Goal: Transaction & Acquisition: Obtain resource

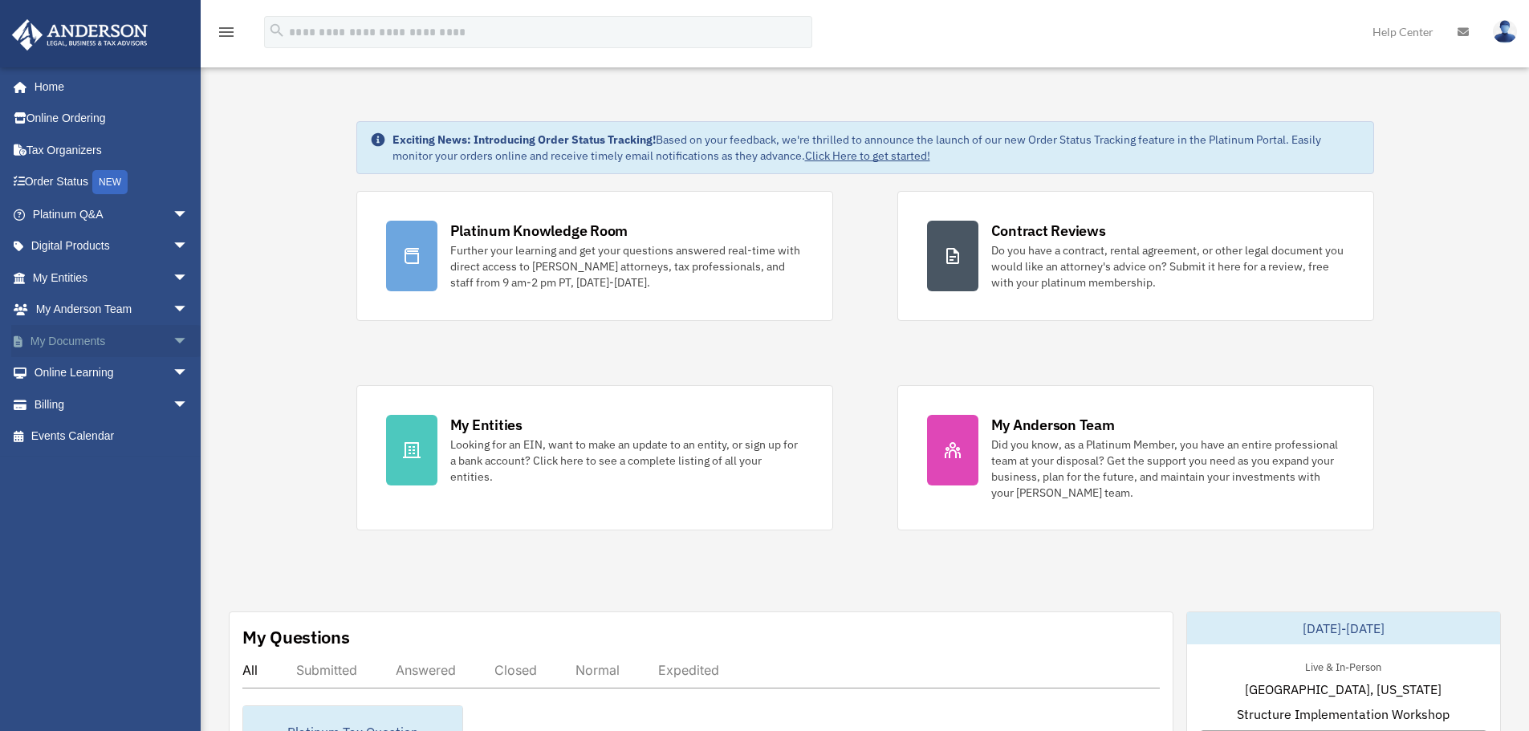
click at [173, 344] on span "arrow_drop_down" at bounding box center [189, 341] width 32 height 33
click at [78, 373] on link "Box" at bounding box center [117, 373] width 190 height 32
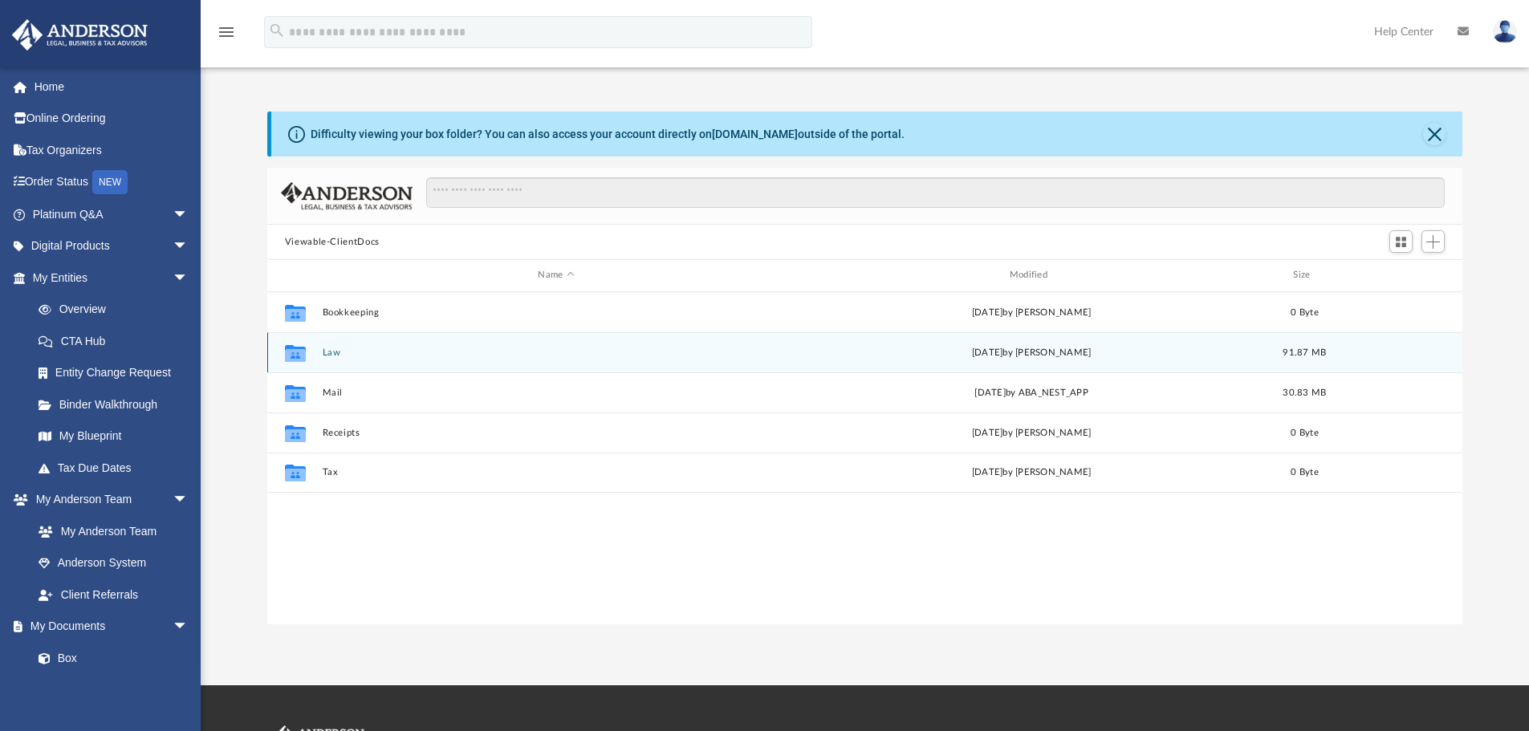
scroll to position [353, 1183]
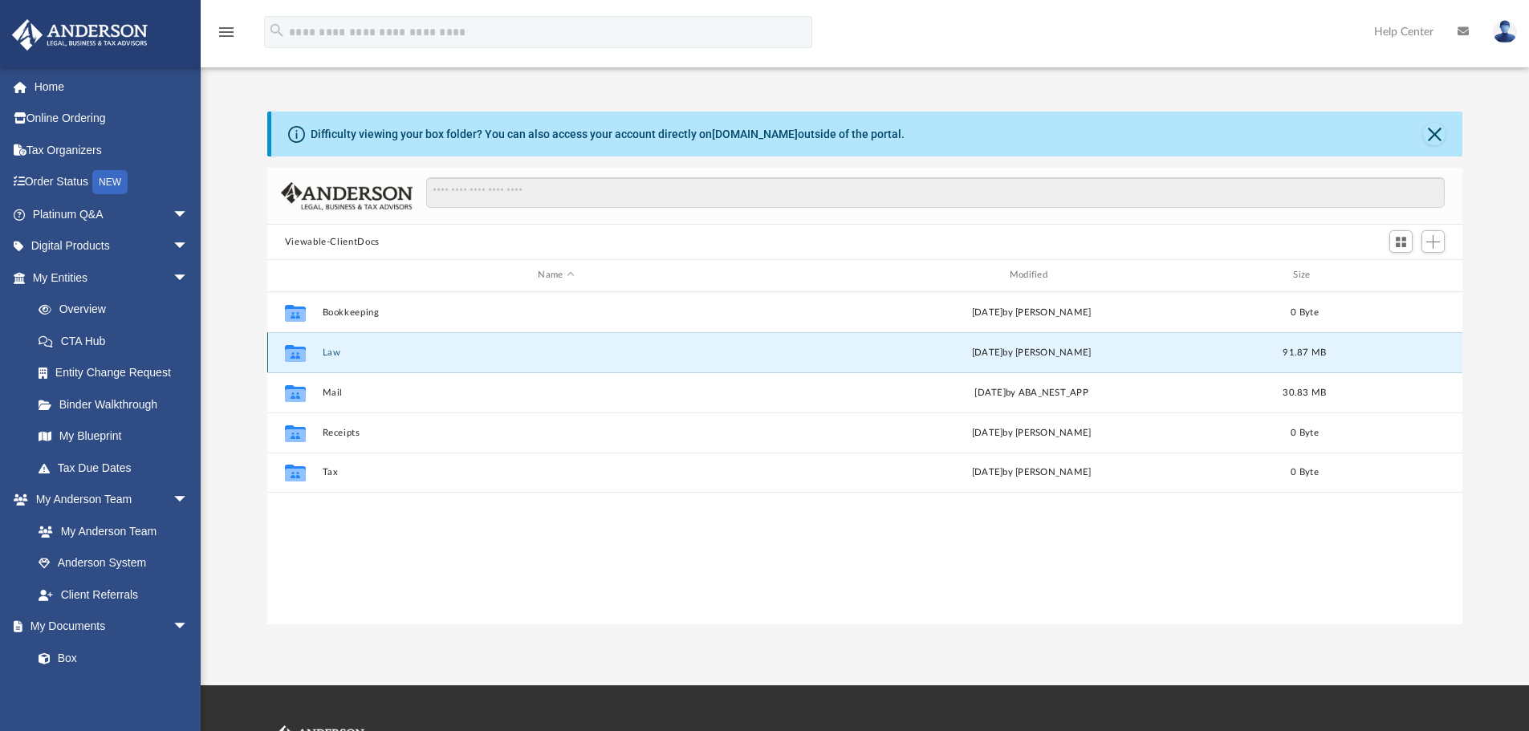
click at [328, 351] on button "Law" at bounding box center [556, 352] width 468 height 10
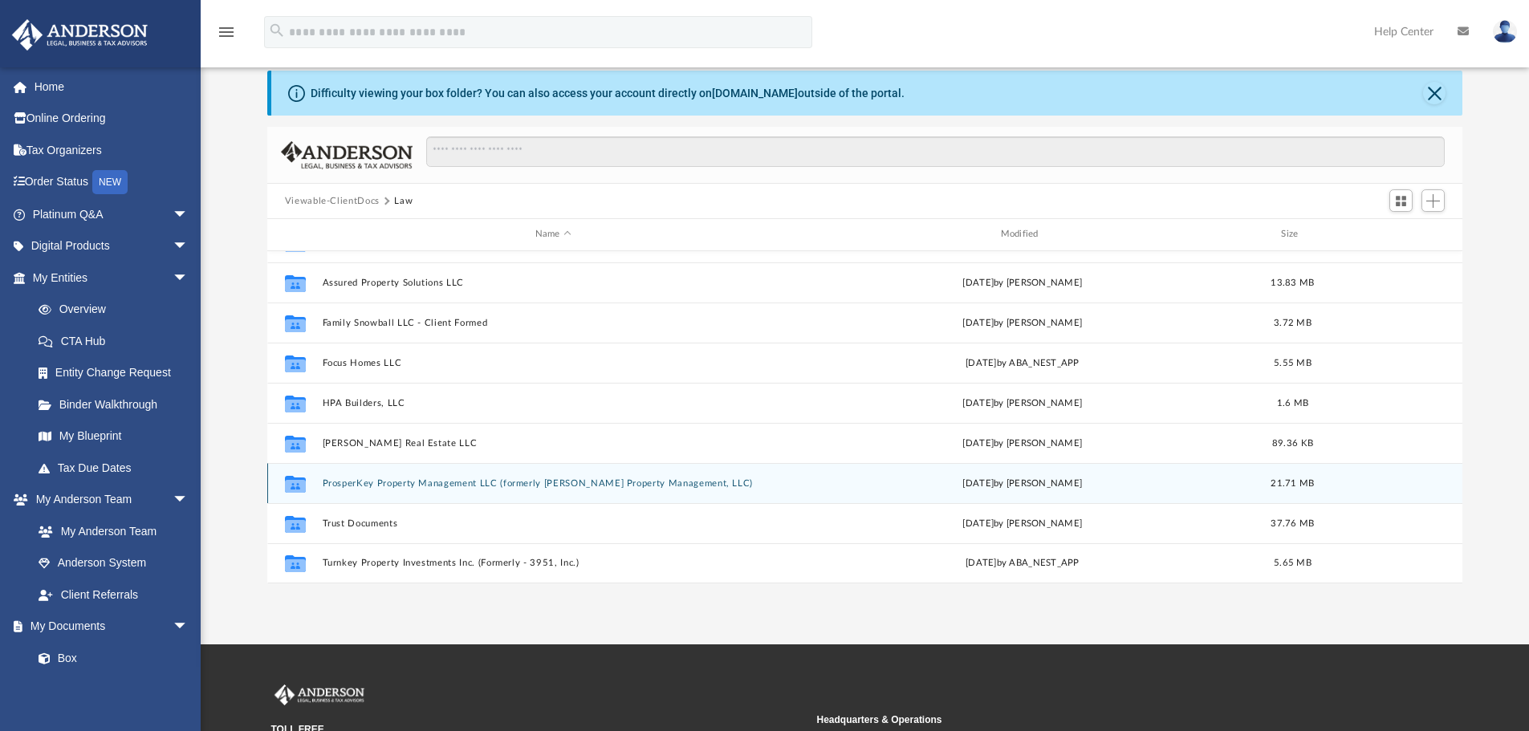
scroll to position [80, 0]
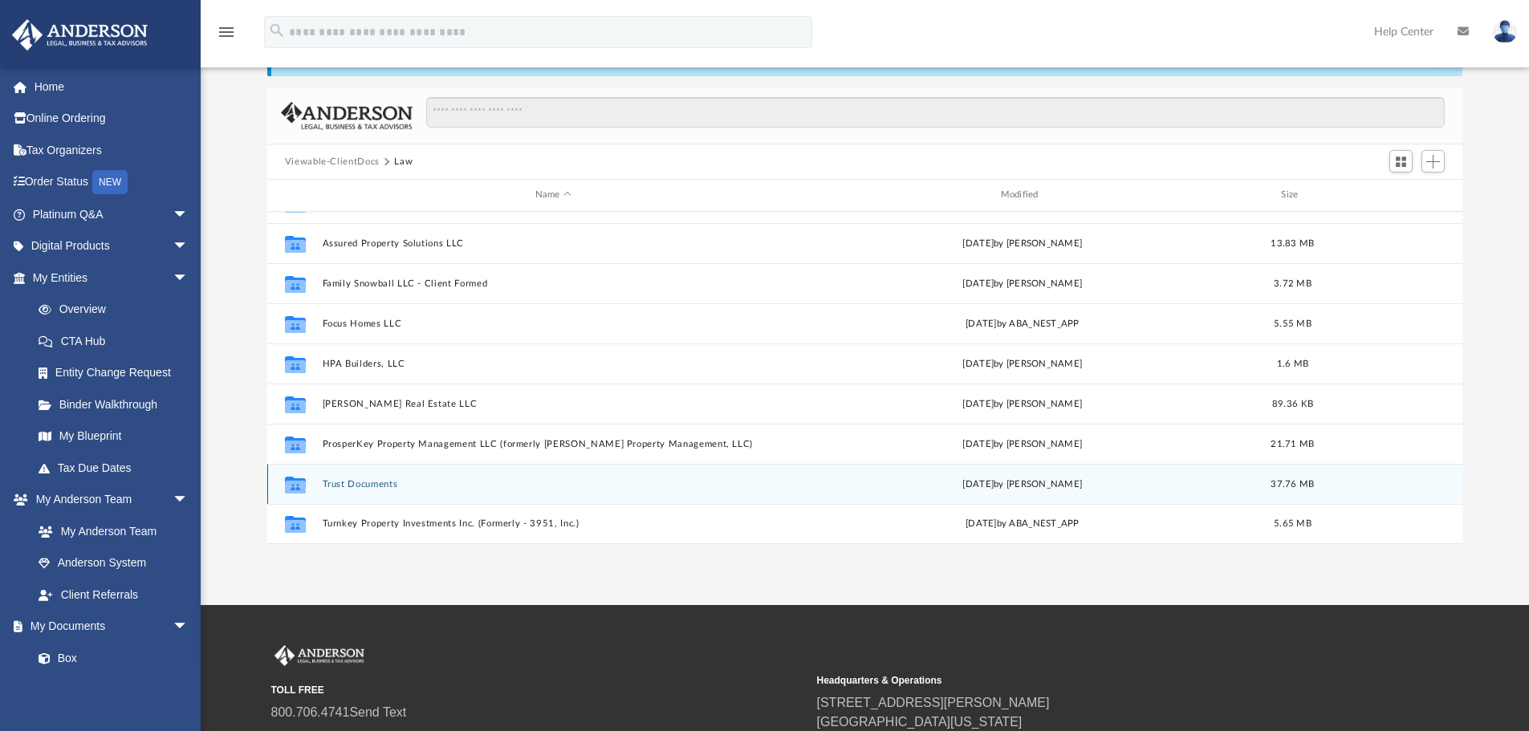
click at [368, 485] on button "Trust Documents" at bounding box center [553, 484] width 462 height 10
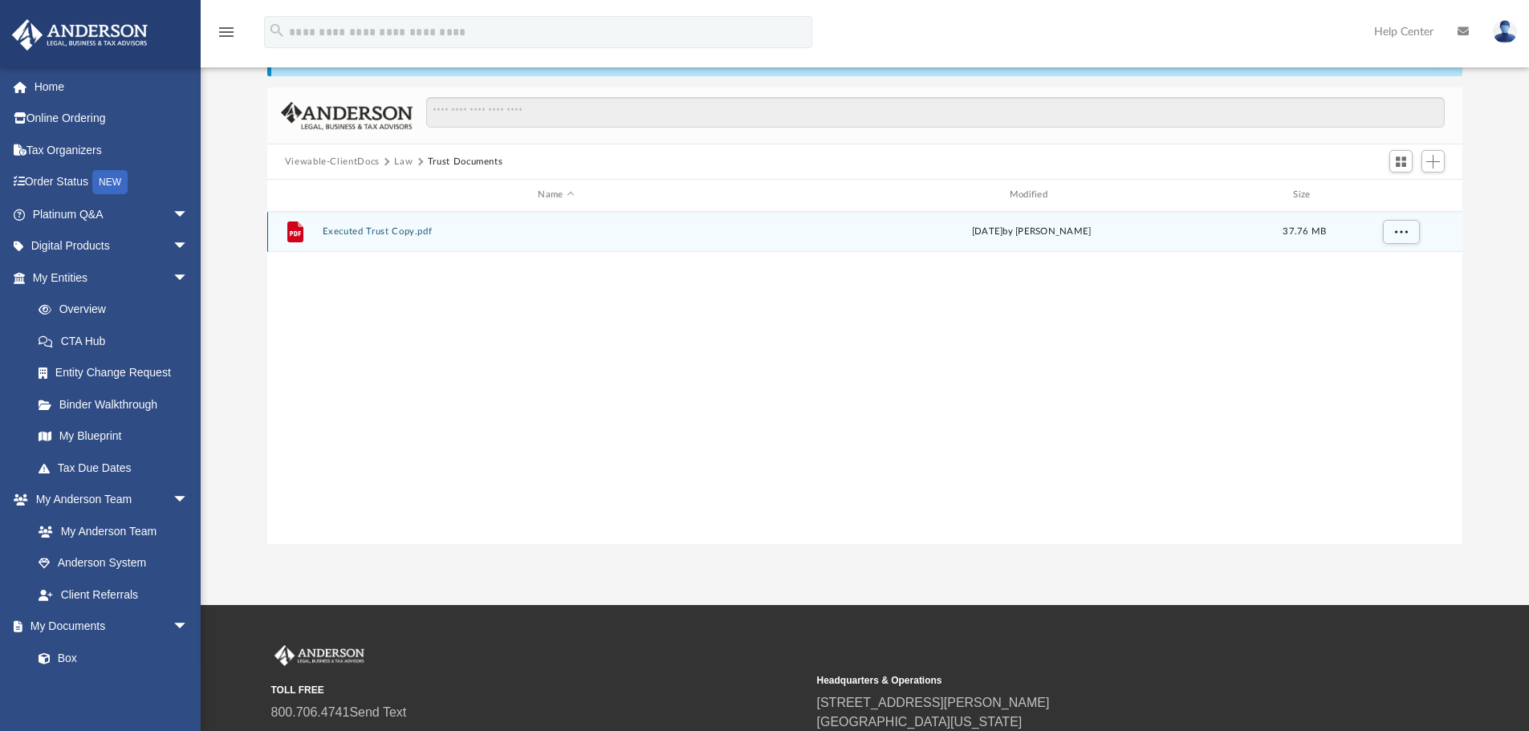
scroll to position [0, 0]
click at [1390, 235] on button "More options" at bounding box center [1400, 232] width 37 height 24
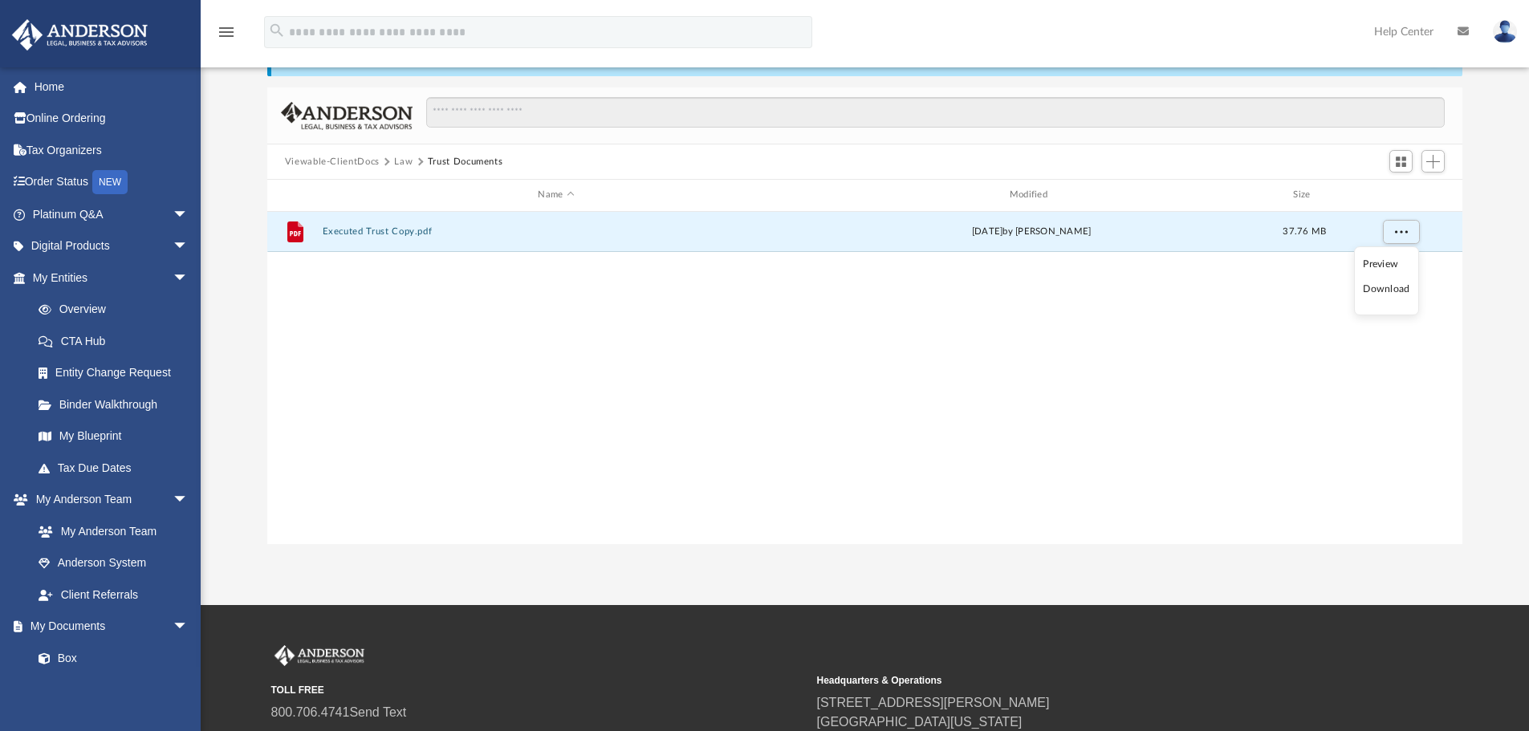
click at [1384, 291] on li "Download" at bounding box center [1386, 289] width 47 height 17
click at [1404, 232] on span "More options" at bounding box center [1400, 231] width 13 height 9
